Goal: Find contact information: Find contact information

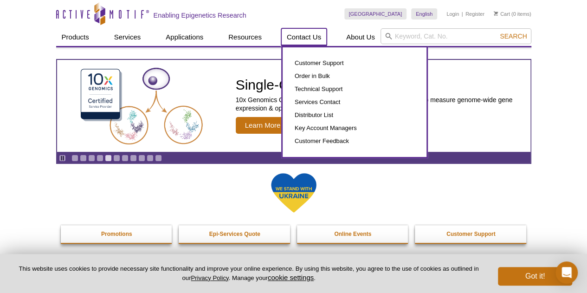
click at [291, 37] on link "Contact Us" at bounding box center [303, 37] width 45 height 18
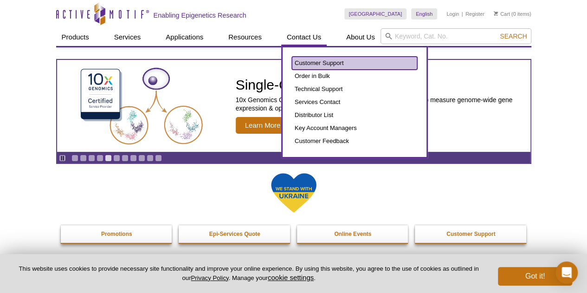
click at [296, 62] on link "Customer Support" at bounding box center [354, 63] width 125 height 13
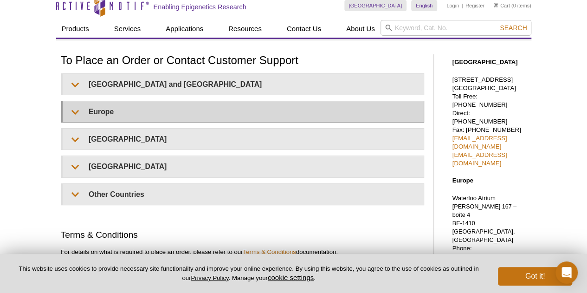
scroll to position [23, 0]
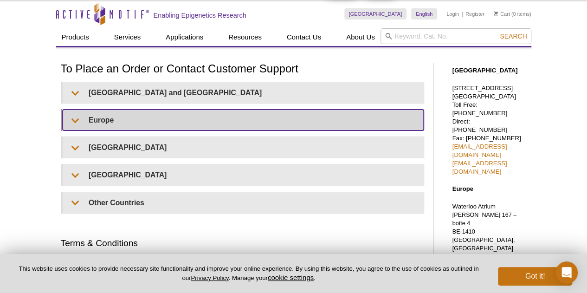
click at [136, 118] on summary "Europe" at bounding box center [243, 120] width 361 height 21
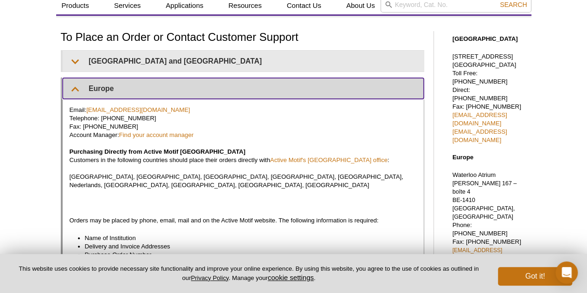
scroll to position [70, 0]
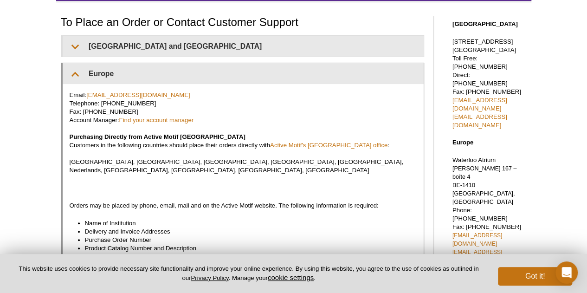
drag, startPoint x: 168, startPoint y: 101, endPoint x: 99, endPoint y: 104, distance: 68.3
click at [99, 104] on p "Email: [EMAIL_ADDRESS][DOMAIN_NAME] Telephone: [PHONE_NUMBER] Fax: [PHONE_NUMBE…" at bounding box center [243, 133] width 347 height 84
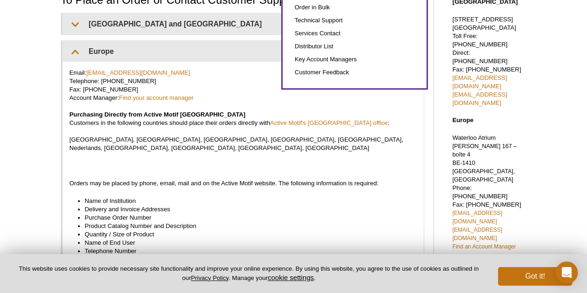
scroll to position [0, 0]
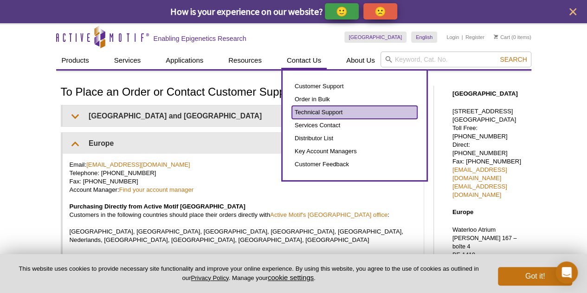
click at [312, 111] on link "Technical Support" at bounding box center [354, 112] width 125 height 13
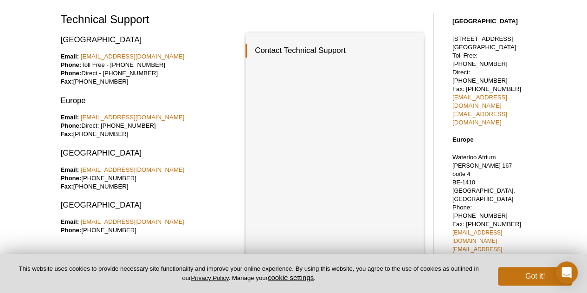
scroll to position [93, 0]
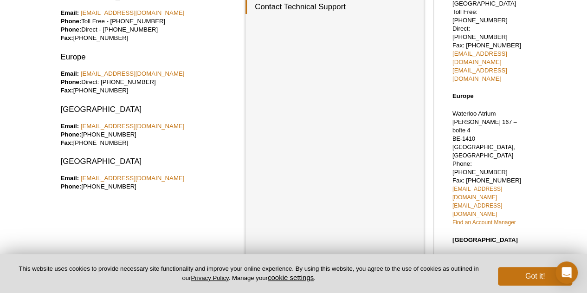
drag, startPoint x: 137, startPoint y: 90, endPoint x: 81, endPoint y: 89, distance: 56.2
click at [81, 89] on p "Email: eurotech@activemotif.com Phone: Direct: +32 (0)2 653 0001 Fax: +32 (0)2 …" at bounding box center [150, 82] width 178 height 25
click at [147, 91] on p "Email: eurotech@activemotif.com Phone: Direct: +32 (0)2 653 0001 Fax: +32 (0)2 …" at bounding box center [150, 82] width 178 height 25
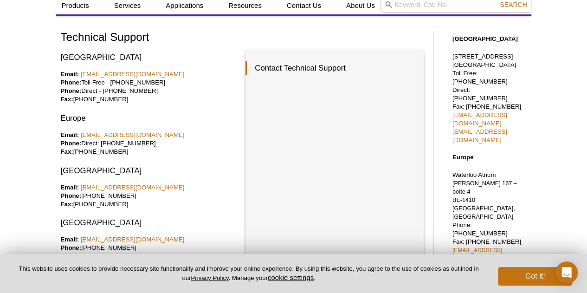
scroll to position [46, 0]
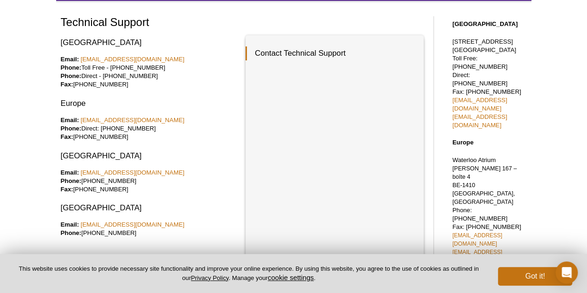
drag, startPoint x: 157, startPoint y: 127, endPoint x: 81, endPoint y: 131, distance: 76.2
click at [81, 131] on p "Email: eurotech@activemotif.com Phone: Direct: +32 (0)2 653 0001 Fax: +32 (0)2 …" at bounding box center [150, 128] width 178 height 25
click at [77, 135] on p "Email: eurotech@activemotif.com Phone: Direct: +32 (0)2 653 0001 Fax: +32 (0)2 …" at bounding box center [150, 128] width 178 height 25
drag, startPoint x: 58, startPoint y: 129, endPoint x: 155, endPoint y: 129, distance: 97.0
click at [155, 129] on div "Technical Support North America Email: tech_service@activemotif.com Phone: Toll…" at bounding box center [249, 269] width 387 height 517
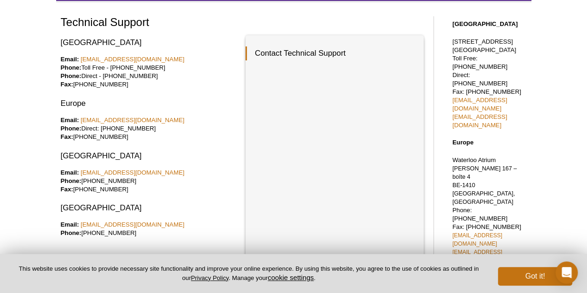
click at [156, 128] on p "Email: eurotech@activemotif.com Phone: Direct: +32 (0)2 653 0001 Fax: +32 (0)2 …" at bounding box center [150, 128] width 178 height 25
drag, startPoint x: 158, startPoint y: 127, endPoint x: 60, endPoint y: 132, distance: 98.1
click at [61, 132] on p "Email: eurotech@activemotif.com Phone: Direct: +32 (0)2 653 0001 Fax: +32 (0)2 …" at bounding box center [150, 128] width 178 height 25
click at [59, 131] on div "Technical Support North America Email: tech_service@activemotif.com Phone: Toll…" at bounding box center [249, 269] width 387 height 517
drag, startPoint x: 106, startPoint y: 130, endPoint x: 113, endPoint y: 129, distance: 6.5
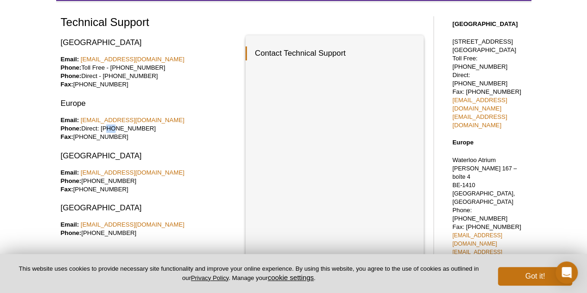
click at [113, 129] on p "Email: eurotech@activemotif.com Phone: Direct: +32 (0)2 653 0001 Fax: +32 (0)2 …" at bounding box center [150, 128] width 178 height 25
drag, startPoint x: 115, startPoint y: 128, endPoint x: 120, endPoint y: 128, distance: 4.7
click at [120, 128] on p "Email: eurotech@activemotif.com Phone: Direct: +32 (0)2 653 0001 Fax: +32 (0)2 …" at bounding box center [150, 128] width 178 height 25
click at [124, 129] on p "Email: eurotech@activemotif.com Phone: Direct: +32 (0)2 653 0001 Fax: +32 (0)2 …" at bounding box center [150, 128] width 178 height 25
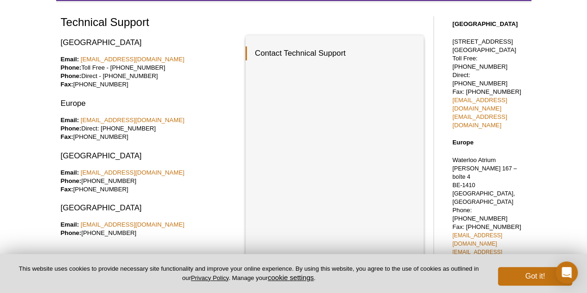
click at [131, 130] on p "Email: eurotech@activemotif.com Phone: Direct: +32 (0)2 653 0001 Fax: +32 (0)2 …" at bounding box center [150, 128] width 178 height 25
click at [141, 130] on p "Email: eurotech@activemotif.com Phone: Direct: +32 (0)2 653 0001 Fax: +32 (0)2 …" at bounding box center [150, 128] width 178 height 25
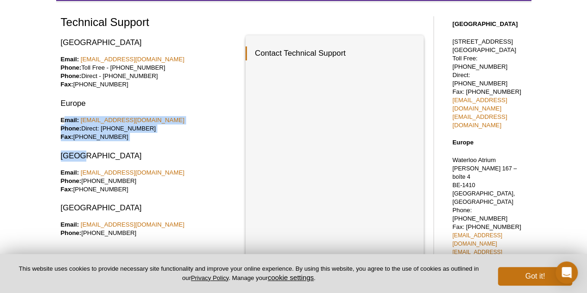
drag, startPoint x: 159, startPoint y: 146, endPoint x: 66, endPoint y: 120, distance: 96.5
click at [66, 120] on div "North America Email: tech_service@activemotif.com Phone: Toll Free - 877 222 95…" at bounding box center [150, 189] width 178 height 308
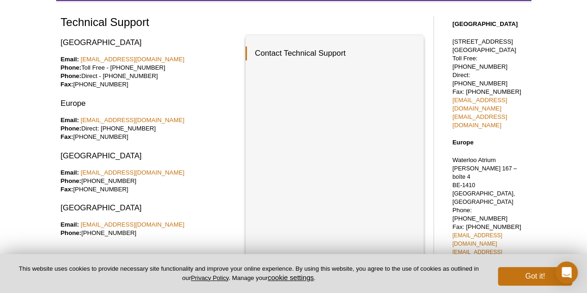
click at [49, 122] on div "Active Motif Logo Enabling Epigenetics Research 0 Search Skip to content Active…" at bounding box center [293, 292] width 587 height 676
